Goal: Task Accomplishment & Management: Manage account settings

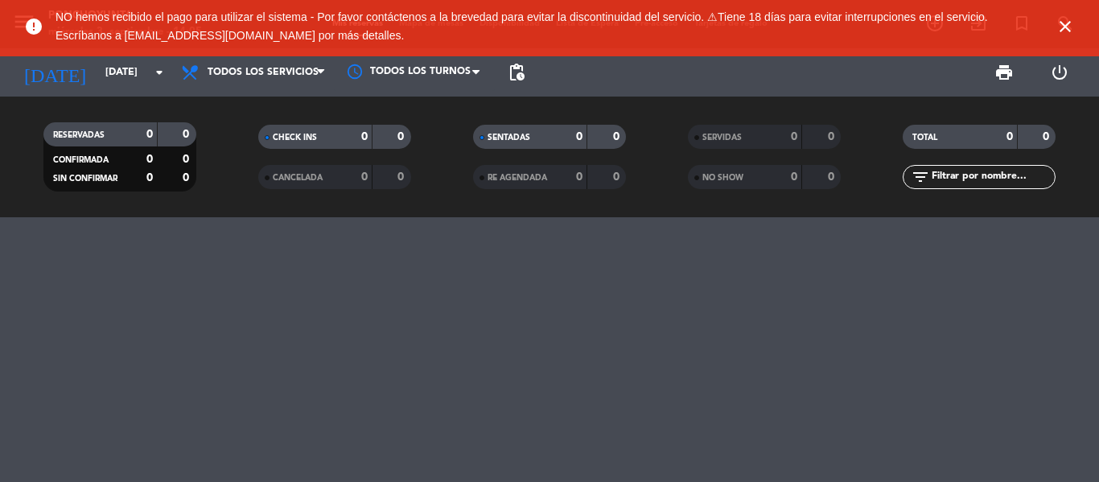
click at [1062, 20] on icon "close" at bounding box center [1064, 26] width 19 height 19
click at [1063, 30] on icon "close" at bounding box center [1064, 26] width 19 height 19
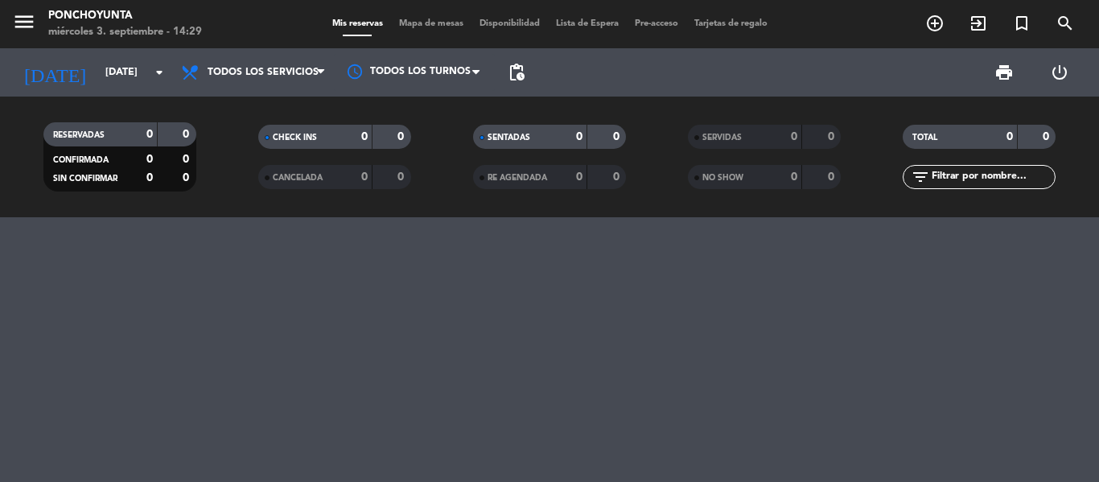
click at [573, 22] on span "Lista de Espera" at bounding box center [587, 23] width 79 height 9
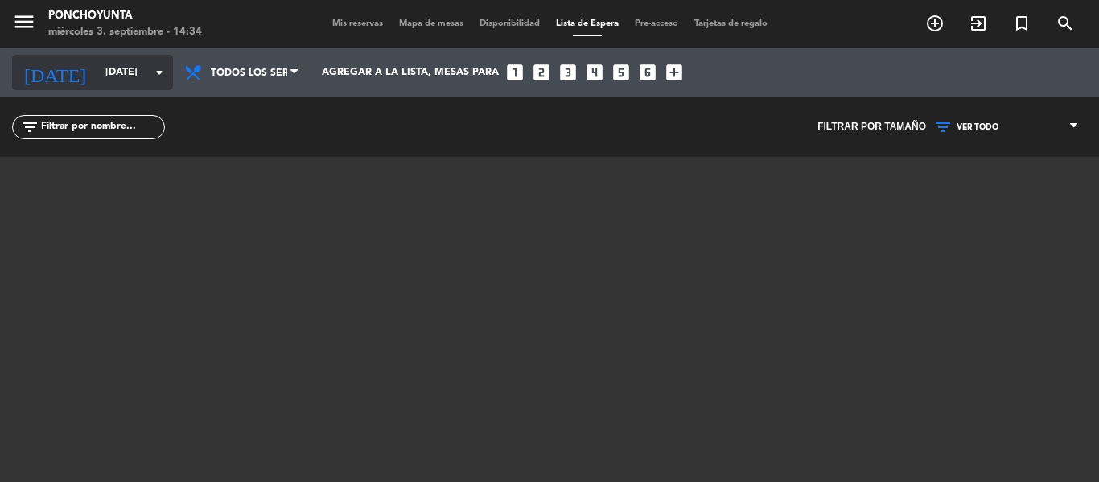
click at [97, 74] on input "[DATE]" at bounding box center [165, 72] width 136 height 27
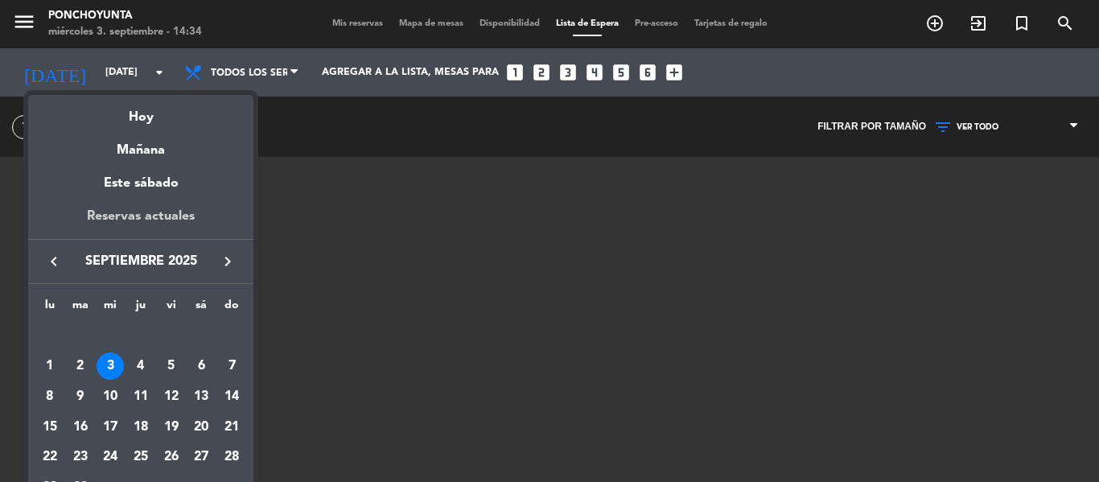
click at [98, 217] on div "Reservas actuales" at bounding box center [140, 222] width 225 height 33
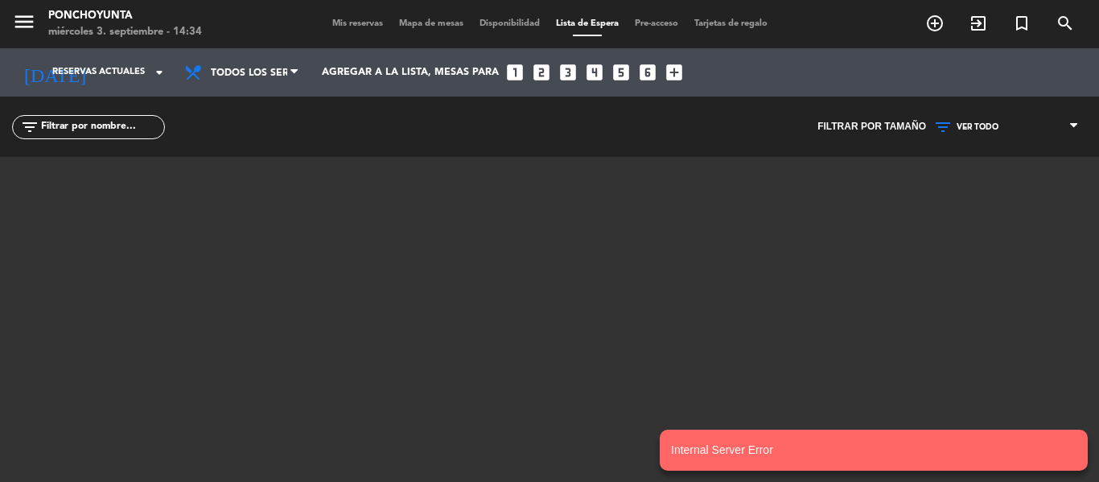
click at [356, 21] on span "Mis reservas" at bounding box center [357, 23] width 67 height 9
